Goal: Task Accomplishment & Management: Manage account settings

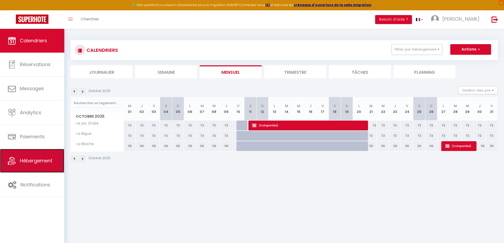
click at [38, 164] on span "Hébergement" at bounding box center [36, 161] width 33 height 7
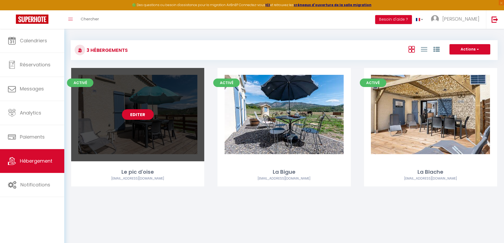
click at [158, 129] on div "Editer" at bounding box center [137, 114] width 133 height 93
click at [145, 117] on link "Editer" at bounding box center [138, 114] width 32 height 11
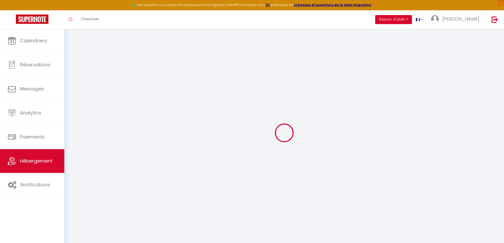
type input "Oups ! Les dates sélectionnées sont indisponibles."
type textarea "Malheureusement les dates sélectionnées sont indisponibles. Nous vous invitons …"
type input "44.0892546"
type input "6.1644640"
checkbox input "true"
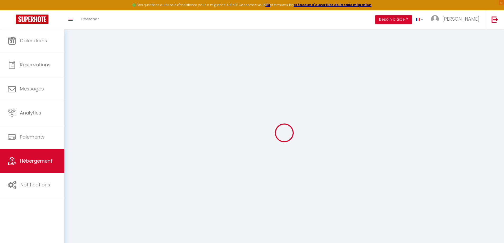
checkbox input "false"
select select "serviced_apartment"
select select
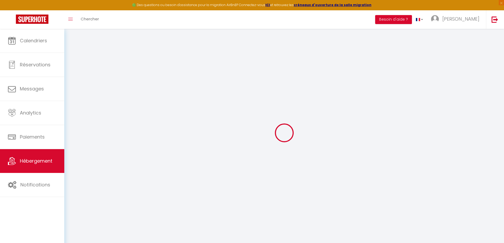
select select
checkbox input "false"
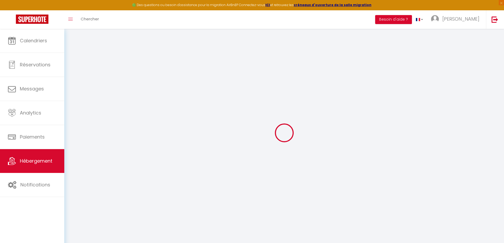
checkbox input "false"
select select
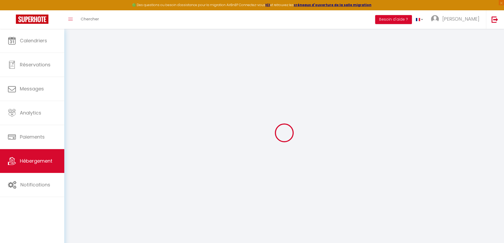
select select
checkbox input "false"
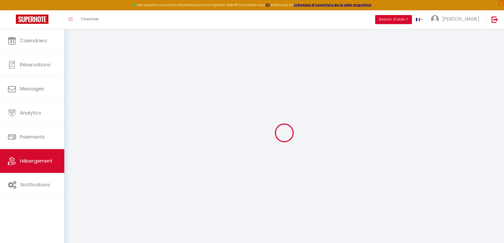
checkbox input "false"
select select
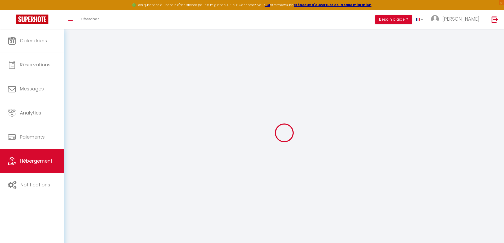
select select
checkbox input "false"
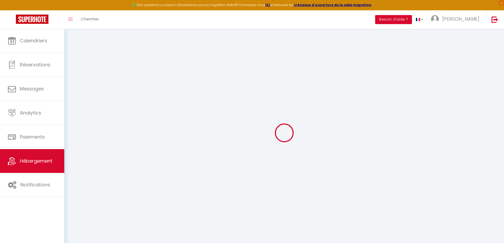
checkbox input "false"
select select "15:00"
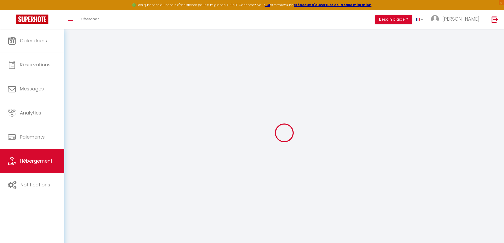
select select "23:45"
select select "11:00"
select select "30"
select select "120"
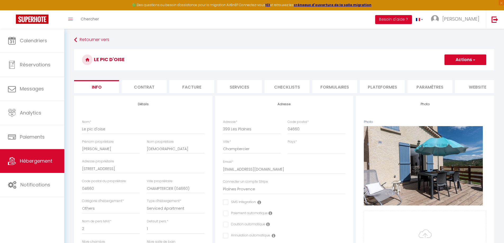
checkbox input "false"
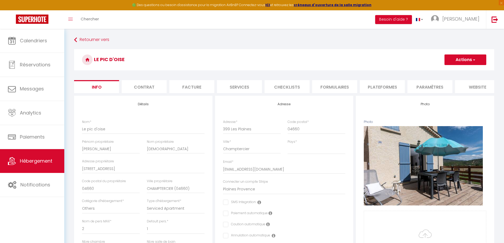
checkbox input "false"
click at [477, 90] on li "website" at bounding box center [477, 86] width 45 height 13
checkbox input "false"
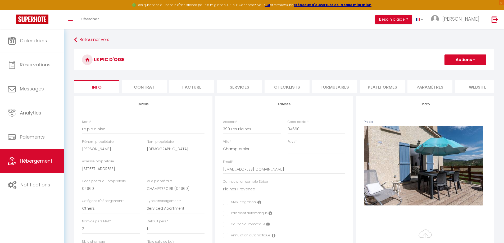
checkbox input "false"
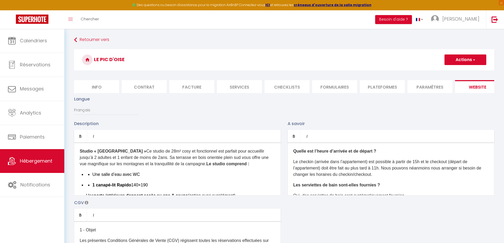
click at [99, 88] on li "Info" at bounding box center [96, 86] width 45 height 13
checkbox input "false"
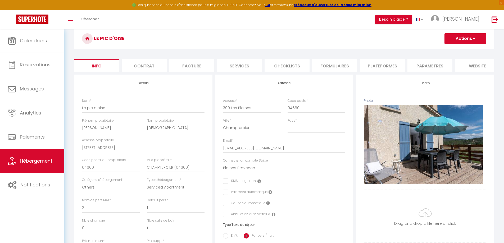
scroll to position [15, 0]
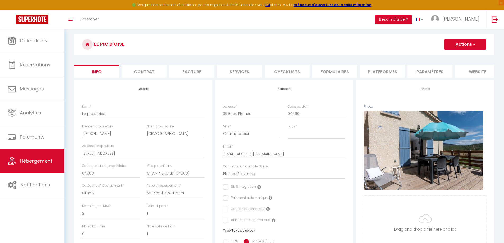
click at [248, 72] on li "Services" at bounding box center [239, 71] width 45 height 13
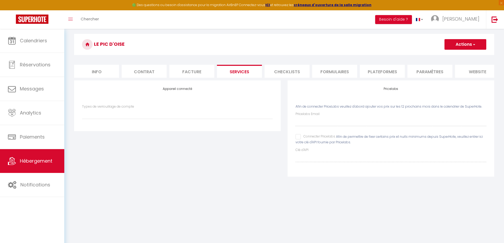
click at [423, 71] on li "Paramètres" at bounding box center [430, 71] width 45 height 13
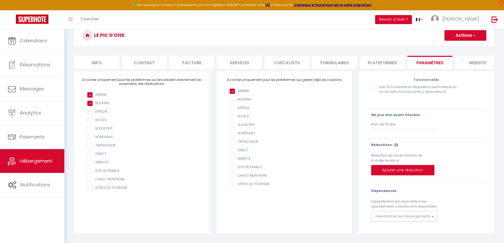
scroll to position [29, 0]
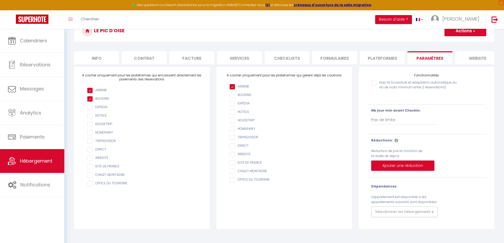
click at [476, 59] on li "website" at bounding box center [477, 57] width 45 height 13
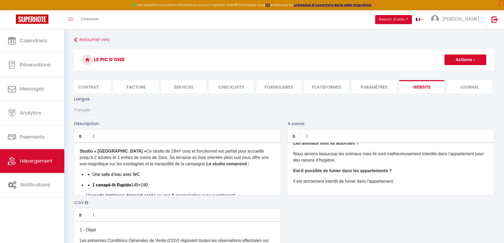
scroll to position [0, 56]
click at [170, 91] on li "Services" at bounding box center [183, 86] width 45 height 13
select select
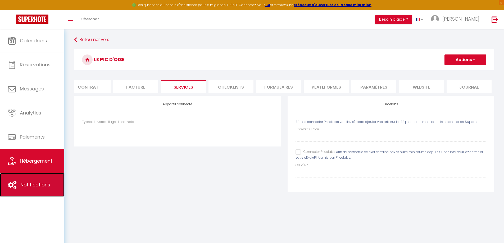
click at [37, 185] on span "Notifications" at bounding box center [35, 185] width 30 height 7
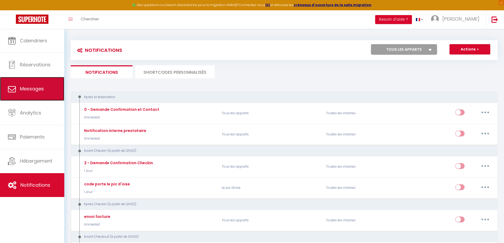
click at [34, 92] on span "Messages" at bounding box center [32, 89] width 24 height 7
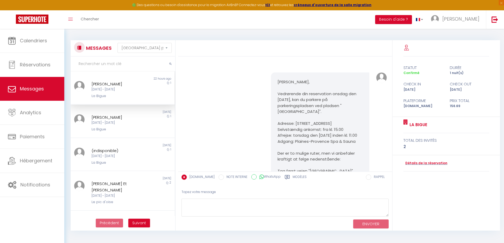
scroll to position [417, 0]
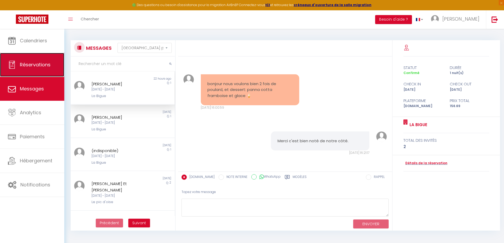
click at [36, 65] on span "Réservations" at bounding box center [35, 64] width 31 height 7
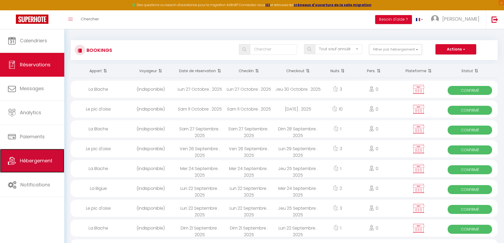
click at [36, 160] on span "Hébergement" at bounding box center [36, 161] width 33 height 7
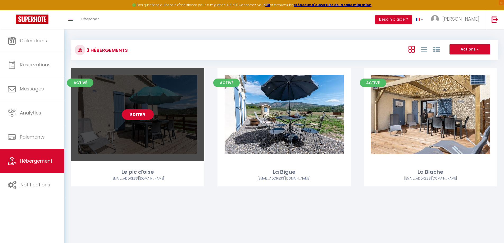
click at [176, 124] on div "Editer" at bounding box center [137, 114] width 133 height 93
select select "3"
select select "2"
select select "1"
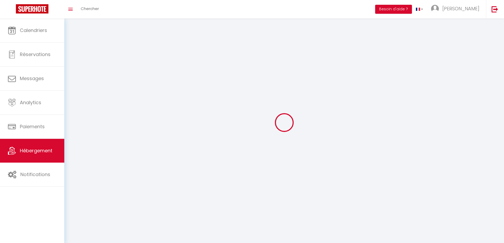
select select
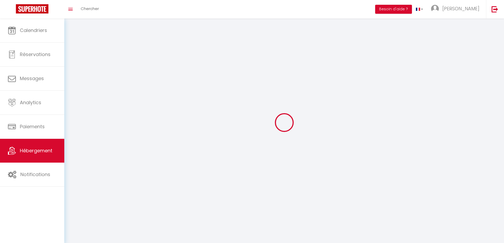
checkbox input "false"
select select
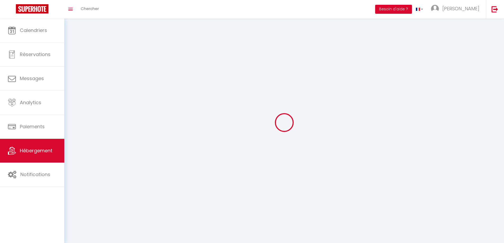
select select
select select "1"
select select
select select "28"
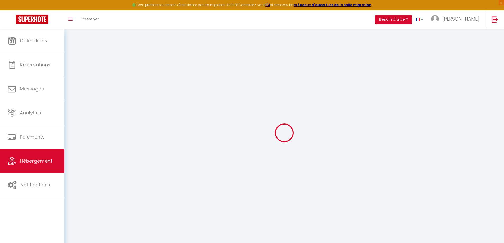
select select
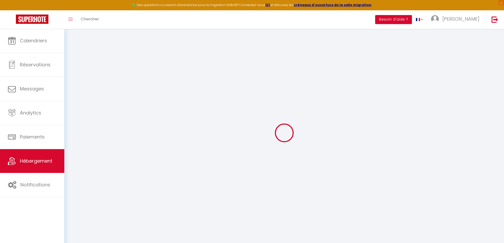
select select
checkbox input "false"
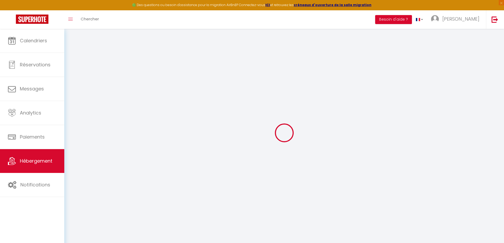
select select
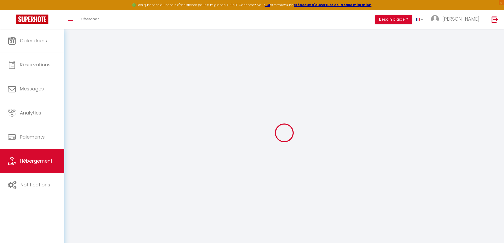
select select
checkbox input "false"
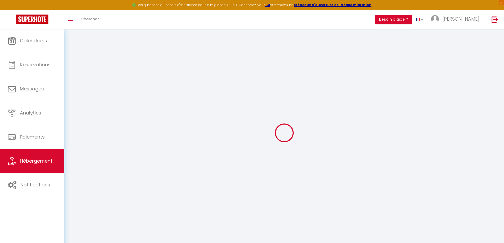
checkbox input "false"
select select
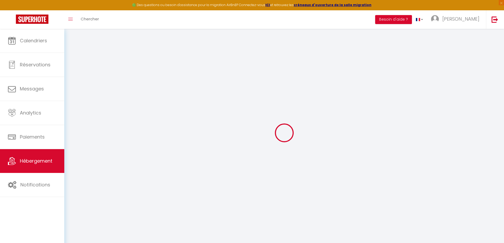
select select
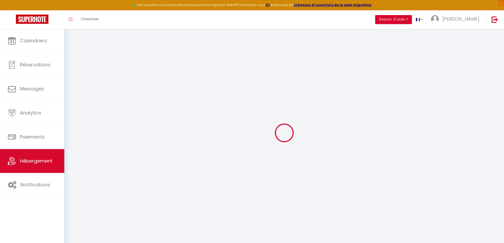
checkbox input "false"
select select
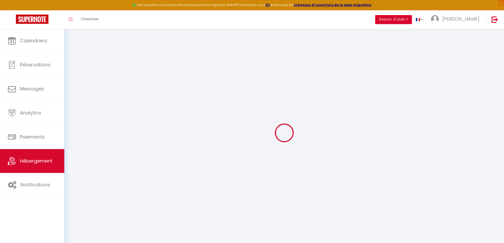
select select
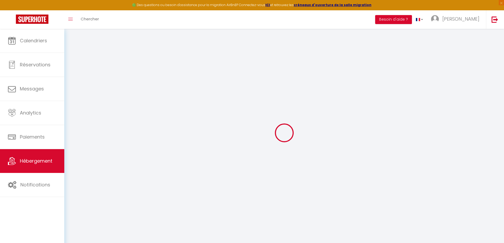
select select
checkbox input "false"
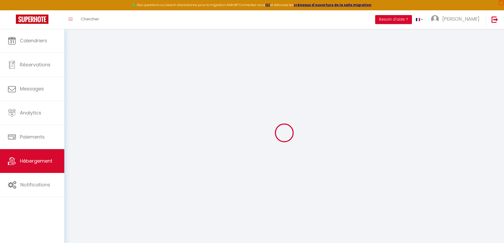
checkbox input "false"
select select
type input "Le pic d'oise"
type input "[PERSON_NAME]"
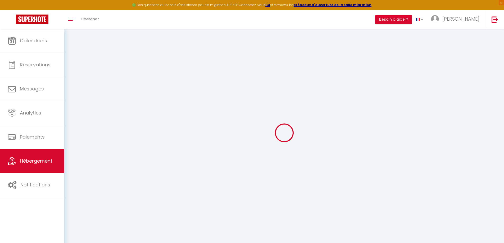
type input "[DEMOGRAPHIC_DATA]"
type input "[STREET_ADDRESS]"
type input "04660"
type input "CHAMPTERCIER (04660)"
select select "boutique_hotels_and_more"
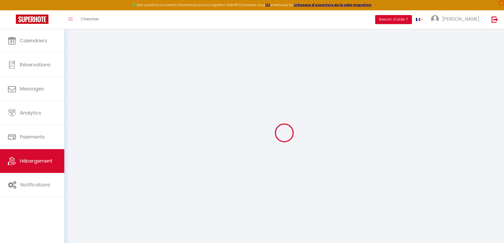
select select "2"
select select "1"
select select "0"
type input "70"
type input "2"
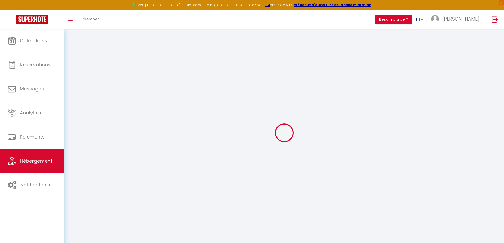
type input "0.99"
select select
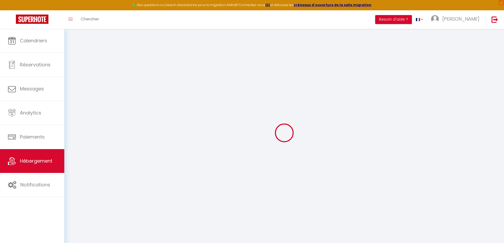
select select
type input "399 Les Plaines"
type input "04660"
type input "Champtercier"
type input "[EMAIL_ADDRESS][DOMAIN_NAME]"
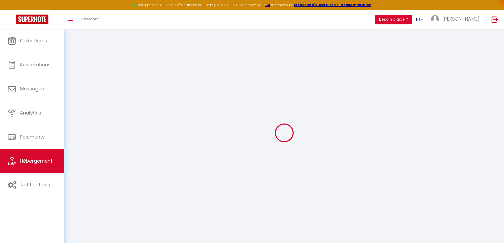
select select "15958"
checkbox input "false"
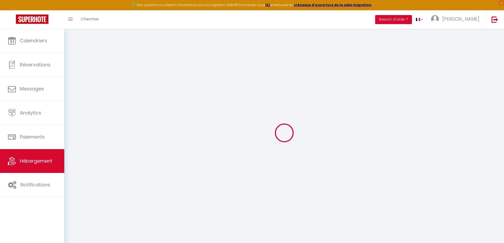
select select
type input "0"
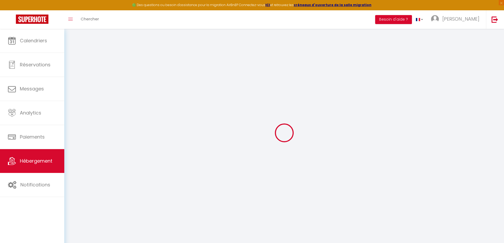
type input "0"
select select "serviced_apartment"
select select
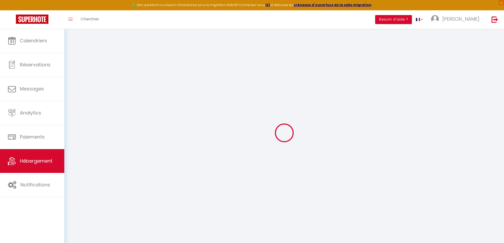
select select
checkbox input "false"
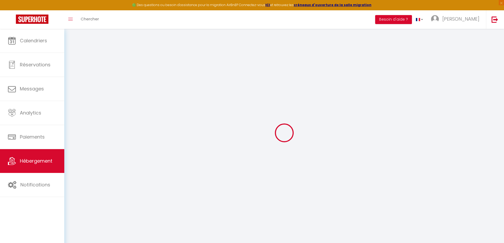
checkbox input "false"
select select
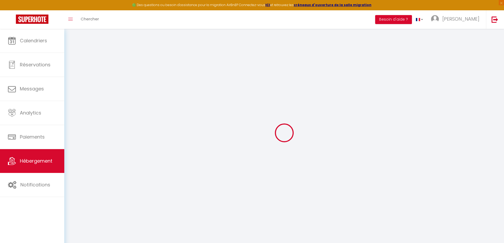
select select
checkbox input "false"
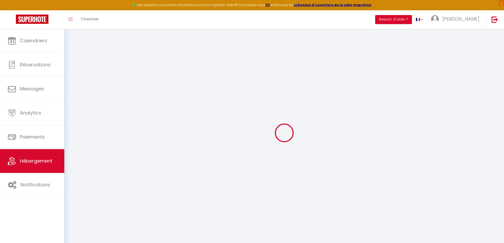
select select
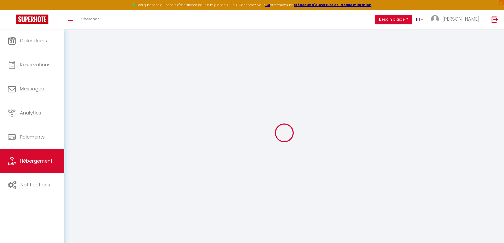
checkbox input "false"
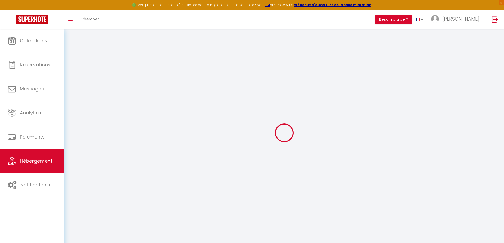
checkbox input "false"
select select "15:00"
select select "23:45"
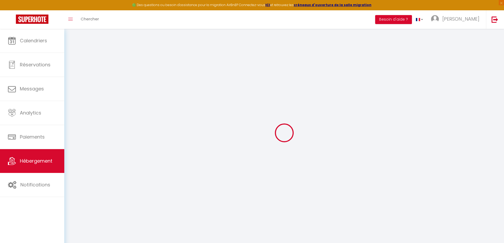
select select "11:00"
select select "30"
select select "120"
checkbox input "false"
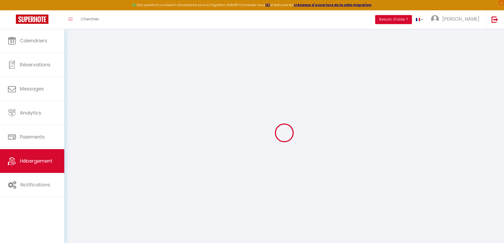
checkbox input "false"
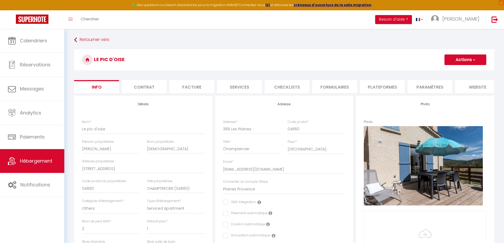
click at [476, 60] on button "Actions" at bounding box center [466, 60] width 42 height 11
click at [150, 84] on li "Contrat" at bounding box center [144, 86] width 45 height 13
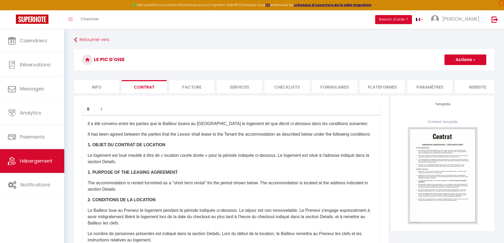
click at [197, 86] on li "Facture" at bounding box center [191, 86] width 45 height 13
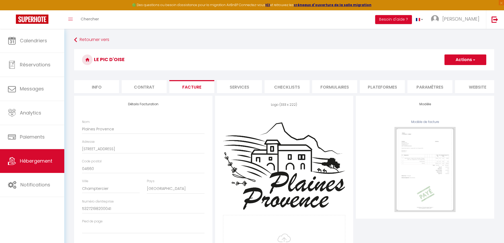
click at [238, 82] on li "Services" at bounding box center [239, 86] width 45 height 13
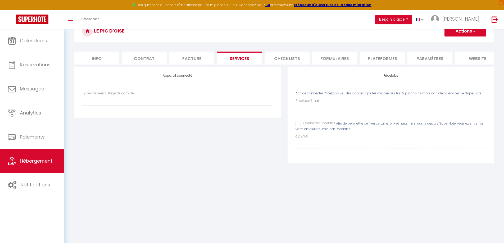
scroll to position [29, 0]
click at [283, 63] on li "Checklists" at bounding box center [287, 57] width 45 height 13
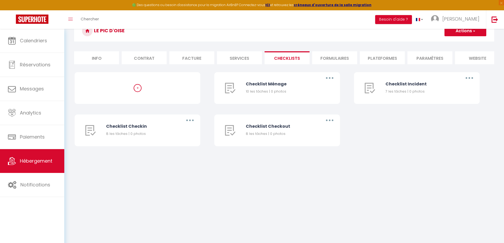
click at [329, 59] on li "Formulaires" at bounding box center [334, 57] width 45 height 13
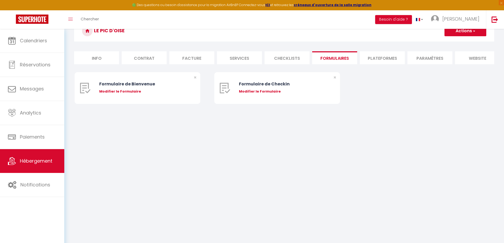
click at [392, 58] on li "Plateformes" at bounding box center [382, 57] width 45 height 13
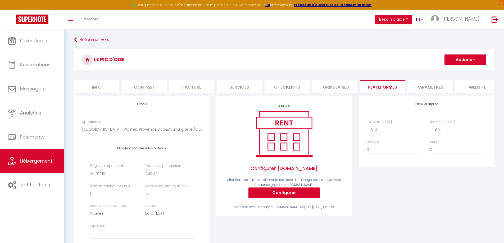
click at [429, 89] on li "Paramètres" at bounding box center [430, 86] width 45 height 13
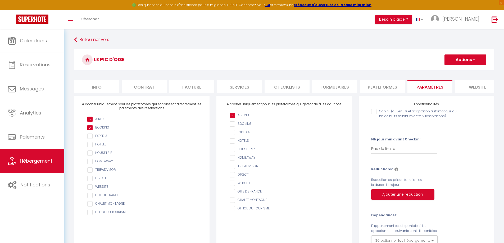
click at [478, 86] on li "website" at bounding box center [477, 86] width 45 height 13
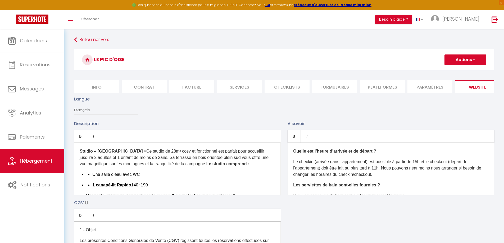
click at [376, 91] on li "Plateformes" at bounding box center [382, 86] width 45 height 13
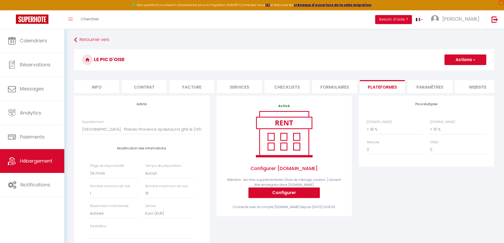
click at [432, 89] on li "Paramètres" at bounding box center [430, 86] width 45 height 13
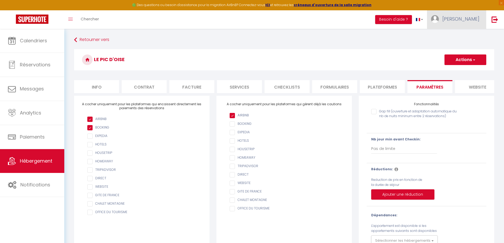
click at [474, 20] on span "[PERSON_NAME]" at bounding box center [461, 19] width 37 height 7
click at [463, 36] on link "Paramètres" at bounding box center [465, 36] width 39 height 9
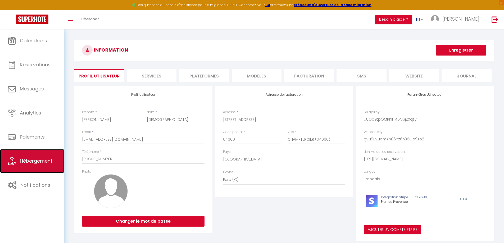
click at [44, 163] on span "Hébergement" at bounding box center [36, 161] width 33 height 7
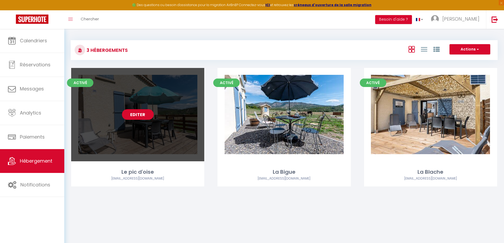
click at [141, 117] on link "Editer" at bounding box center [138, 114] width 32 height 11
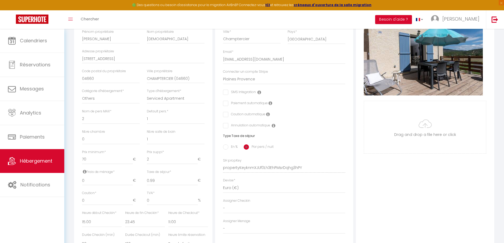
scroll to position [26, 0]
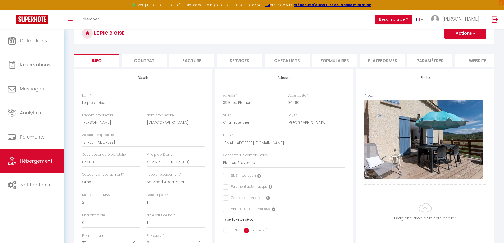
click at [143, 60] on li "Contrat" at bounding box center [144, 60] width 45 height 13
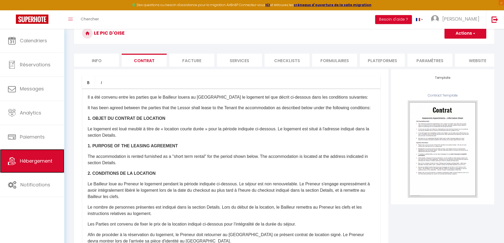
click at [46, 160] on span "Hébergement" at bounding box center [36, 161] width 33 height 7
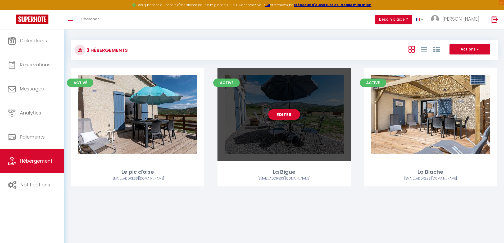
click at [285, 116] on link "Editer" at bounding box center [284, 114] width 32 height 11
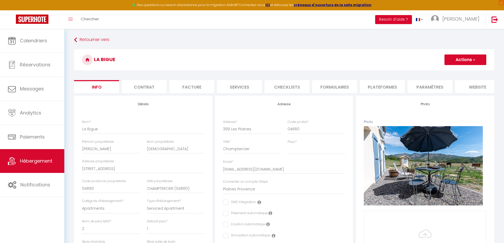
click at [145, 86] on li "Contrat" at bounding box center [144, 86] width 45 height 13
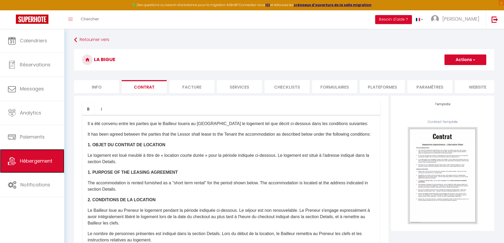
click at [41, 158] on span "Hébergement" at bounding box center [36, 161] width 33 height 7
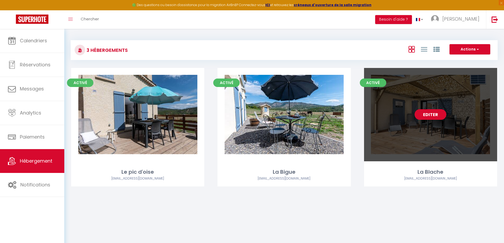
click at [440, 121] on div "Editer" at bounding box center [430, 114] width 133 height 93
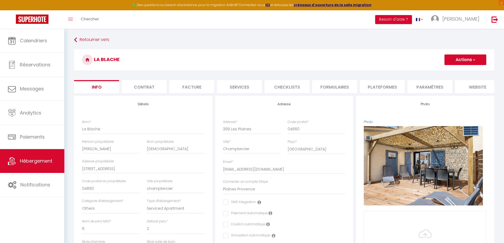
click at [151, 86] on li "Contrat" at bounding box center [144, 86] width 45 height 13
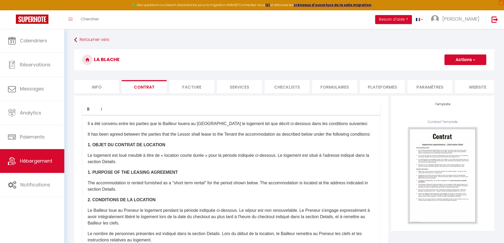
click at [91, 127] on p "​Il a été convenu entre les parties que le Bailleur louera au [GEOGRAPHIC_DATA]…" at bounding box center [232, 124] width 288 height 6
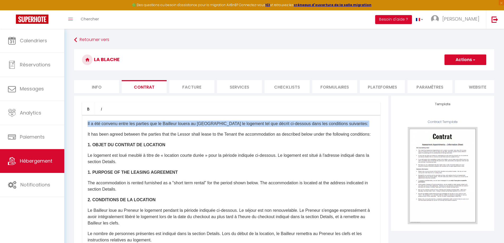
click at [91, 127] on p "​Il a été convenu entre les parties que le Bailleur louera au [GEOGRAPHIC_DATA]…" at bounding box center [232, 124] width 288 height 6
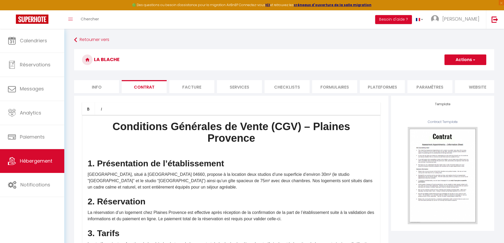
scroll to position [159, 0]
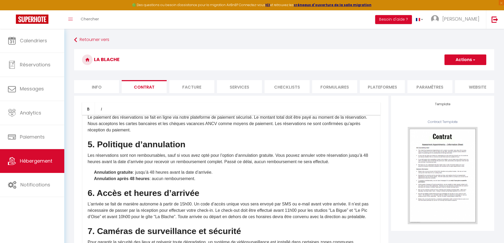
click at [461, 61] on button "Actions" at bounding box center [466, 60] width 42 height 11
click at [448, 72] on link "Enregistrer" at bounding box center [450, 71] width 73 height 7
click at [457, 61] on button "Actions" at bounding box center [466, 60] width 42 height 11
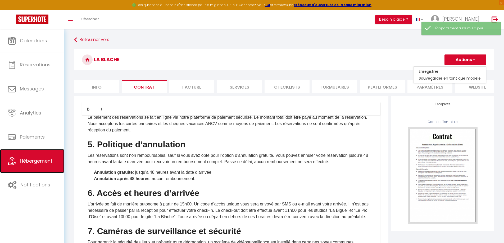
click at [37, 163] on span "Hébergement" at bounding box center [36, 161] width 33 height 7
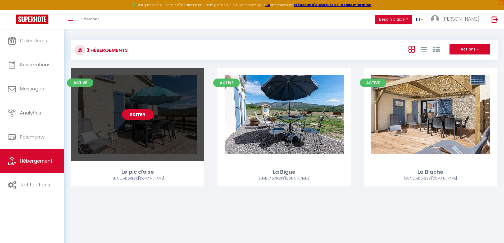
click at [144, 119] on link "Editer" at bounding box center [138, 114] width 32 height 11
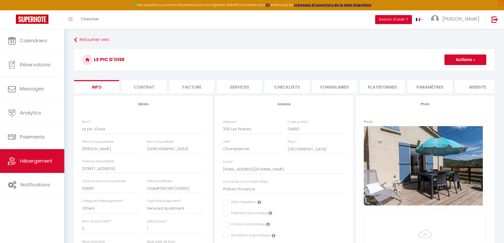
click at [146, 86] on li "Contrat" at bounding box center [144, 86] width 45 height 13
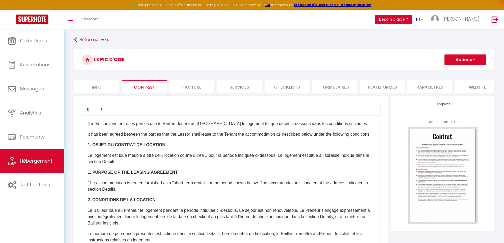
click at [120, 138] on p "It has been agreed between the parties that the Lessor shall lease to the Tenan…" at bounding box center [232, 134] width 288 height 6
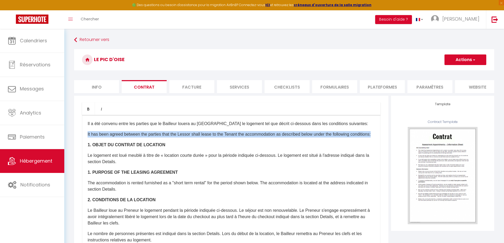
click at [120, 138] on p "It has been agreed between the parties that the Lessor shall lease to the Tenan…" at bounding box center [232, 134] width 288 height 6
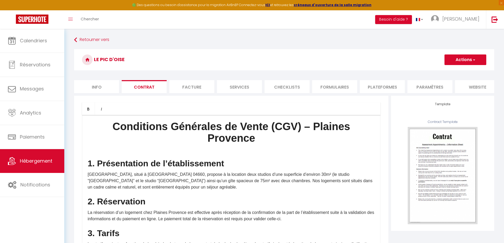
click at [462, 60] on button "Actions" at bounding box center [466, 60] width 42 height 11
click at [442, 69] on link "Enregistrer" at bounding box center [450, 71] width 73 height 7
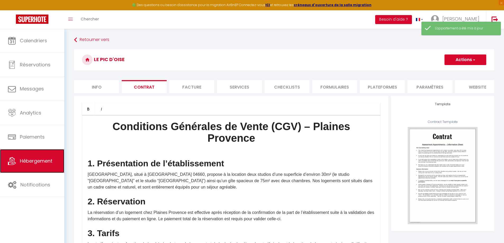
click at [31, 161] on span "Hébergement" at bounding box center [36, 161] width 33 height 7
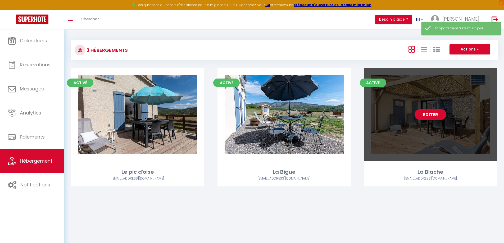
click at [406, 140] on div "Editer" at bounding box center [430, 114] width 133 height 93
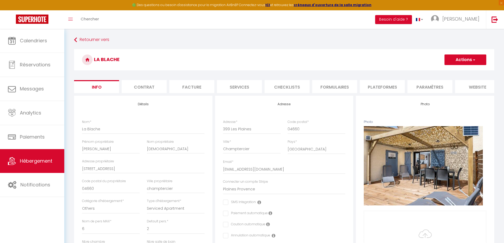
click at [148, 88] on li "Contrat" at bounding box center [144, 86] width 45 height 13
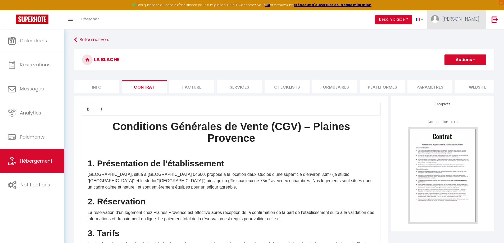
click at [472, 17] on span "[PERSON_NAME]" at bounding box center [461, 19] width 37 height 7
click at [469, 22] on span "[PERSON_NAME]" at bounding box center [461, 19] width 37 height 7
click at [471, 20] on span "[PERSON_NAME]" at bounding box center [461, 19] width 37 height 7
click at [467, 33] on link "Paramètres" at bounding box center [465, 36] width 39 height 9
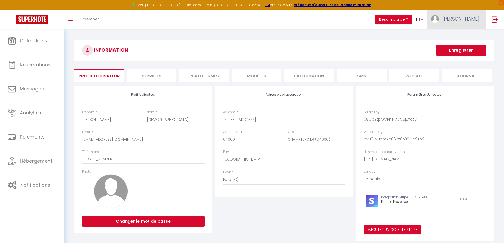
click at [473, 21] on span "[PERSON_NAME]" at bounding box center [461, 19] width 37 height 7
click at [463, 37] on link "Paramètres" at bounding box center [465, 36] width 39 height 9
click at [412, 76] on li "website" at bounding box center [414, 75] width 50 height 13
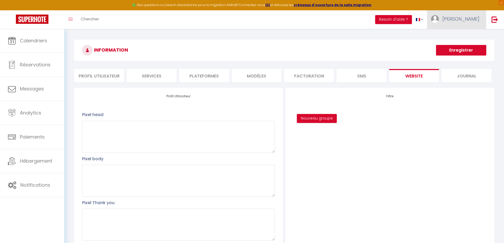
click at [475, 23] on link "[PERSON_NAME]" at bounding box center [456, 19] width 59 height 19
click at [460, 38] on link "Paramètres" at bounding box center [465, 36] width 39 height 9
click at [415, 77] on li "website" at bounding box center [414, 75] width 50 height 13
click at [474, 17] on span "[PERSON_NAME]" at bounding box center [461, 19] width 37 height 7
click at [462, 34] on link "Paramètres" at bounding box center [465, 36] width 39 height 9
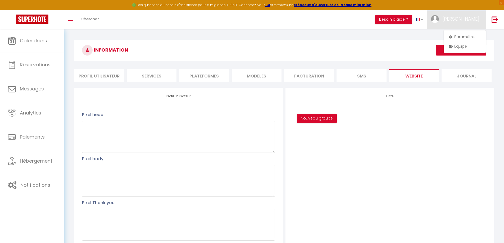
click at [258, 74] on li "MODÈLES" at bounding box center [257, 75] width 50 height 13
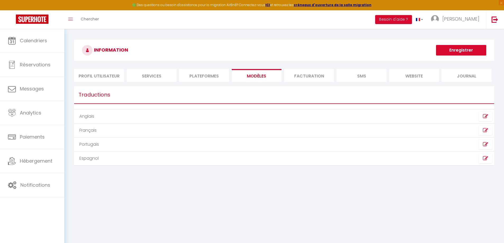
click at [305, 75] on li "Facturation" at bounding box center [309, 75] width 50 height 13
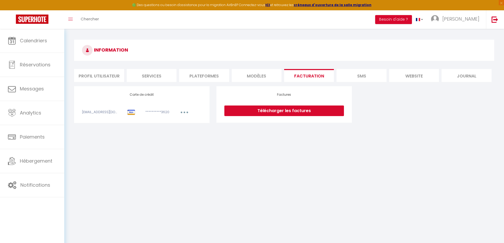
click at [351, 75] on li "SMS" at bounding box center [362, 75] width 50 height 13
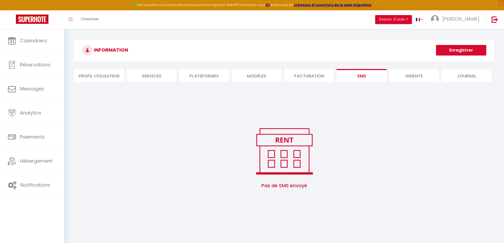
click at [418, 75] on li "website" at bounding box center [414, 75] width 50 height 13
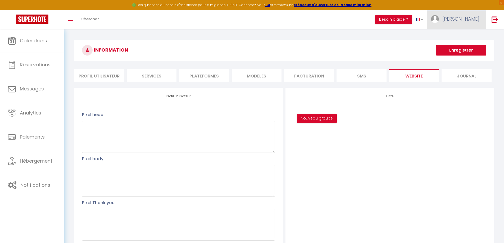
click at [472, 20] on span "[PERSON_NAME]" at bounding box center [461, 19] width 37 height 7
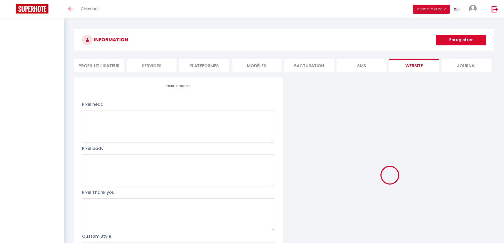
select select "28"
select select "fr"
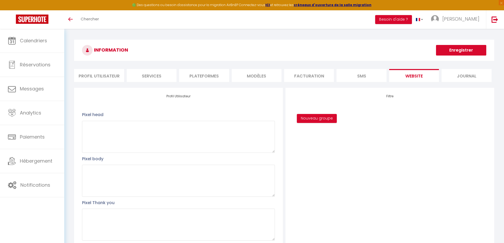
click at [460, 76] on li "Journal" at bounding box center [467, 75] width 50 height 13
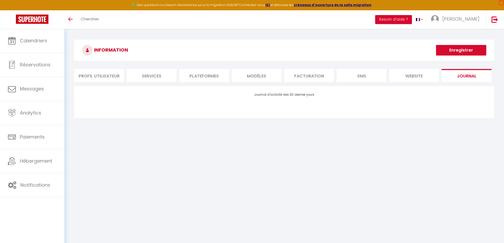
drag, startPoint x: 103, startPoint y: 75, endPoint x: 106, endPoint y: 75, distance: 3.2
click at [103, 75] on li "Profil Utilisateur" at bounding box center [99, 75] width 50 height 13
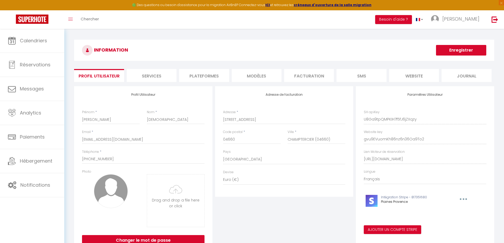
scroll to position [26, 0]
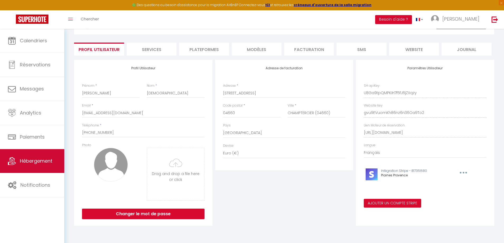
click at [36, 161] on span "Hébergement" at bounding box center [36, 161] width 33 height 7
